Goal: Use online tool/utility: Use online tool/utility

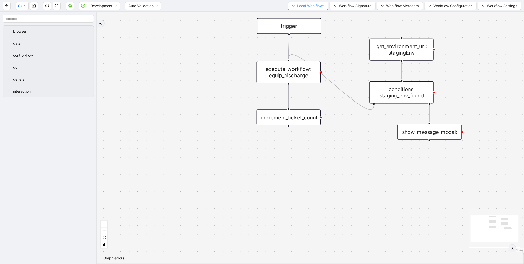
click at [298, 4] on span "Local Workflows" at bounding box center [310, 6] width 27 height 6
click at [297, 15] on span "Select" at bounding box center [305, 16] width 33 height 6
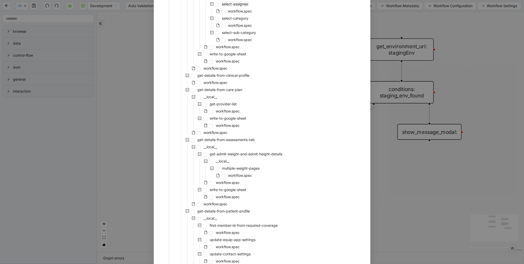
scroll to position [174, 0]
click at [215, 130] on span "workflow.spec" at bounding box center [216, 132] width 24 height 4
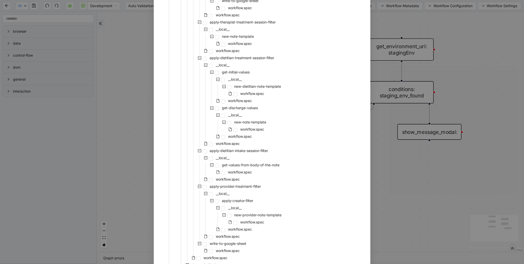
scroll to position [959, 0]
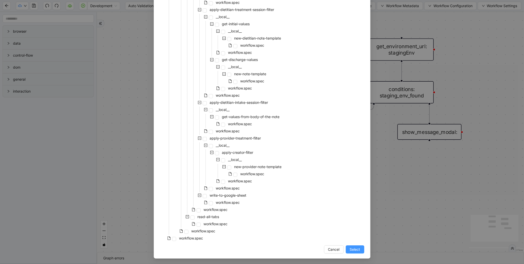
click at [359, 250] on button "Select" at bounding box center [354, 249] width 19 height 8
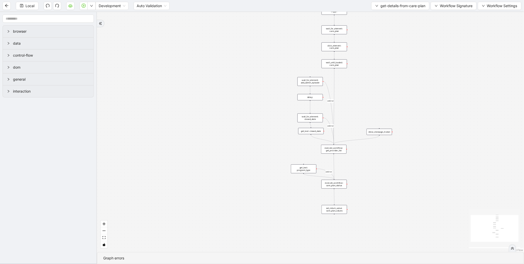
drag, startPoint x: 240, startPoint y: 133, endPoint x: 241, endPoint y: 64, distance: 69.0
click at [224, 48] on div "onError onError onError trigger wait_for_element: care_plan click_element: care…" at bounding box center [310, 132] width 427 height 240
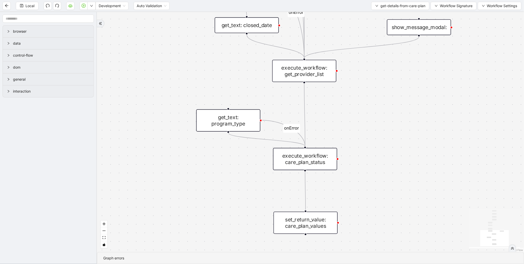
drag, startPoint x: 362, startPoint y: 155, endPoint x: 358, endPoint y: 122, distance: 32.6
click at [359, 123] on div "onError onError onError trigger wait_for_element: care_plan click_element: care…" at bounding box center [310, 132] width 427 height 240
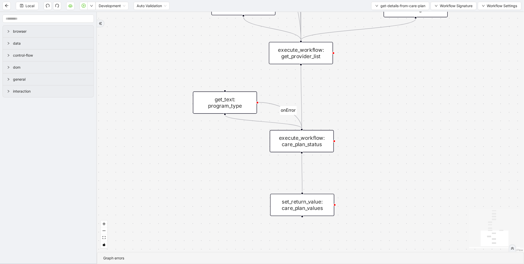
click at [316, 141] on div "execute_workflow: care_plan_status" at bounding box center [302, 141] width 64 height 22
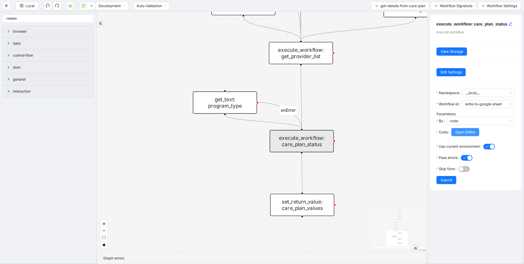
click at [453, 136] on button "Open Editor" at bounding box center [465, 132] width 28 height 8
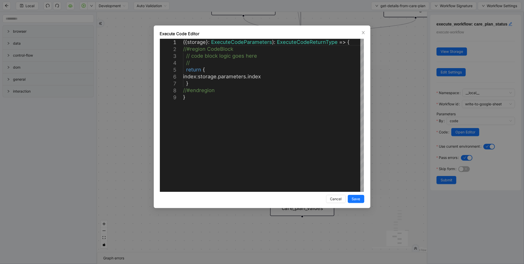
click at [402, 116] on div "**********" at bounding box center [262, 132] width 524 height 264
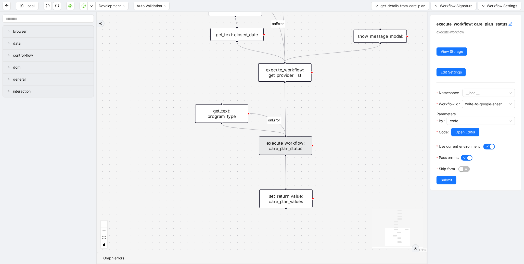
drag, startPoint x: 364, startPoint y: 93, endPoint x: 358, endPoint y: 129, distance: 35.9
click at [357, 130] on div "onError onError onError trigger wait_for_element: care_plan click_element: care…" at bounding box center [262, 132] width 330 height 240
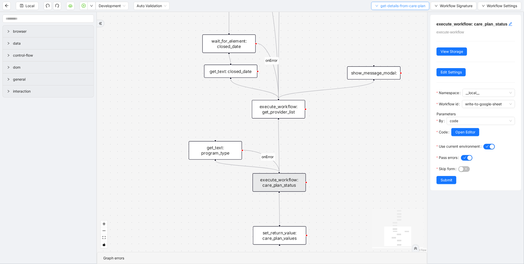
click at [389, 7] on span "get-details-from-care-plan" at bounding box center [402, 6] width 45 height 6
click at [383, 15] on span "Select" at bounding box center [398, 16] width 51 height 6
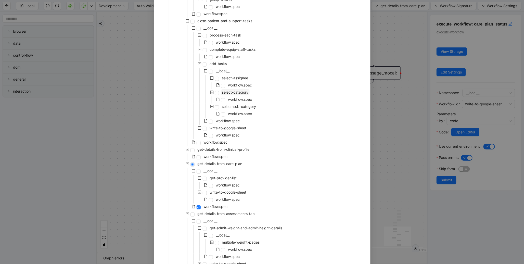
scroll to position [102, 0]
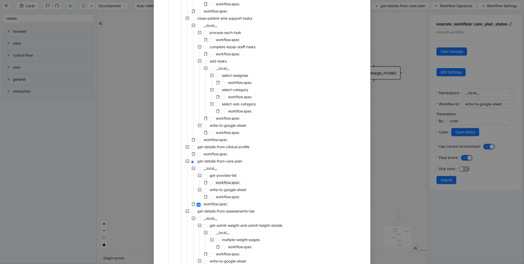
click at [233, 182] on span "workflow.spec" at bounding box center [228, 182] width 24 height 4
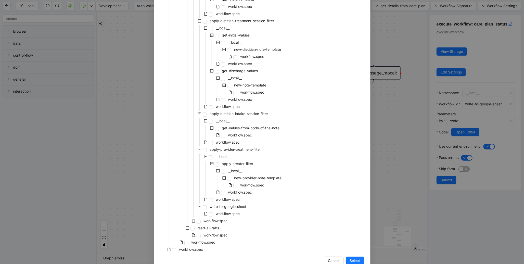
scroll to position [959, 0]
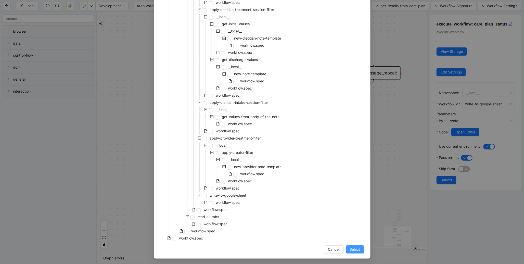
click at [353, 250] on span "Select" at bounding box center [355, 249] width 10 height 6
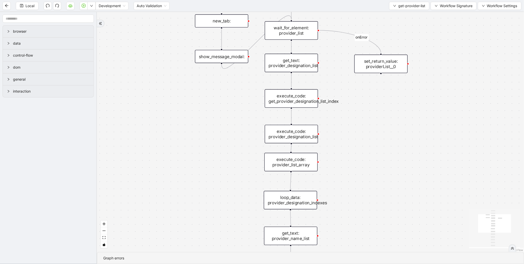
drag, startPoint x: 388, startPoint y: 154, endPoint x: 378, endPoint y: 167, distance: 16.5
click at [384, 164] on div "onError trigger wait_for_element: provider_list new_tab: get_text: provider_nam…" at bounding box center [310, 132] width 427 height 240
drag, startPoint x: 365, startPoint y: 126, endPoint x: 362, endPoint y: 193, distance: 67.6
click at [365, 197] on div "onError trigger wait_for_element: provider_list new_tab: get_text: provider_nam…" at bounding box center [310, 132] width 427 height 240
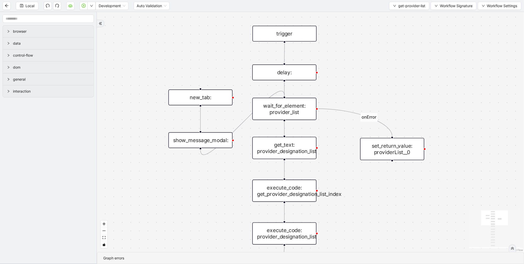
click at [298, 115] on div "wait_for_element: provider_list" at bounding box center [284, 109] width 64 height 22
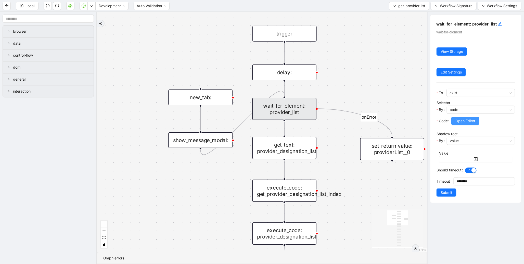
click at [466, 122] on span "Open Editor" at bounding box center [465, 121] width 20 height 6
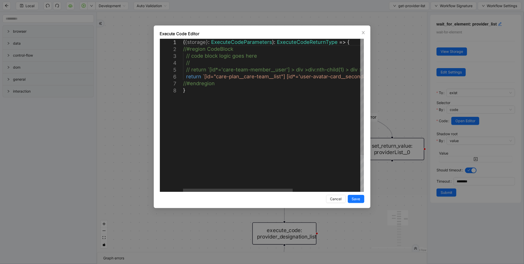
scroll to position [0, 3]
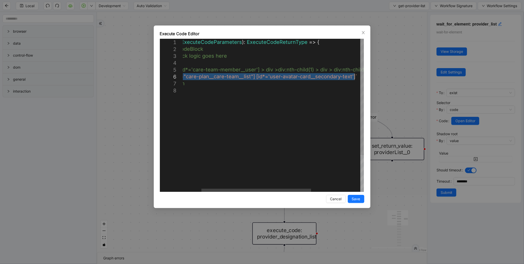
drag, startPoint x: 203, startPoint y: 77, endPoint x: 353, endPoint y: 75, distance: 150.3
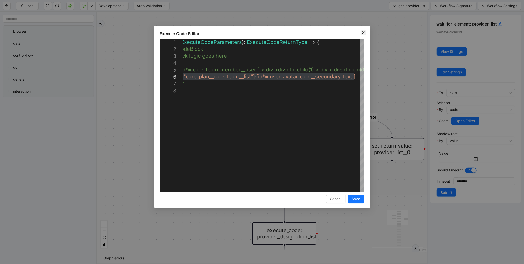
click at [363, 34] on icon "close" at bounding box center [363, 33] width 4 height 4
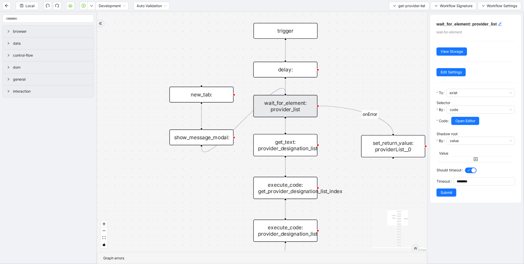
drag, startPoint x: 348, startPoint y: 72, endPoint x: 330, endPoint y: 47, distance: 30.5
click at [352, 29] on div "onError trigger wait_for_element: provider_list new_tab: get_text: provider_nam…" at bounding box center [262, 132] width 330 height 240
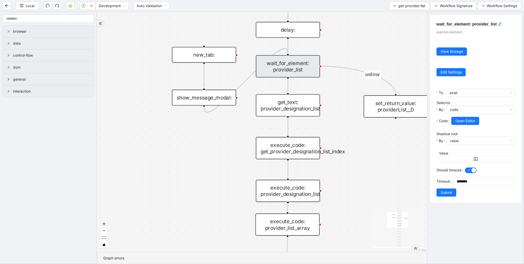
click at [279, 105] on div "get_text: provider_designation_list" at bounding box center [288, 105] width 64 height 22
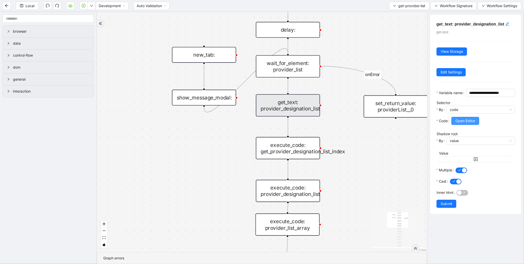
click at [460, 124] on span "Open Editor" at bounding box center [465, 121] width 20 height 6
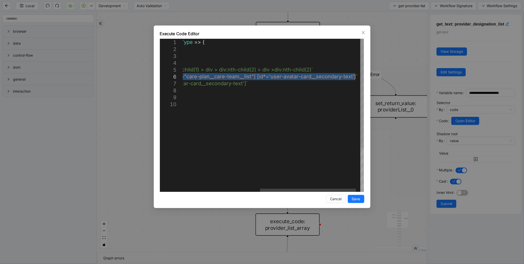
drag, startPoint x: 203, startPoint y: 77, endPoint x: 354, endPoint y: 76, distance: 150.8
